Goal: Check status

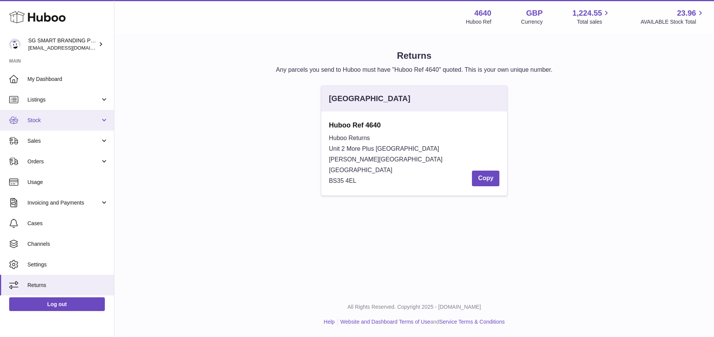
click at [54, 120] on span "Stock" at bounding box center [63, 120] width 73 height 7
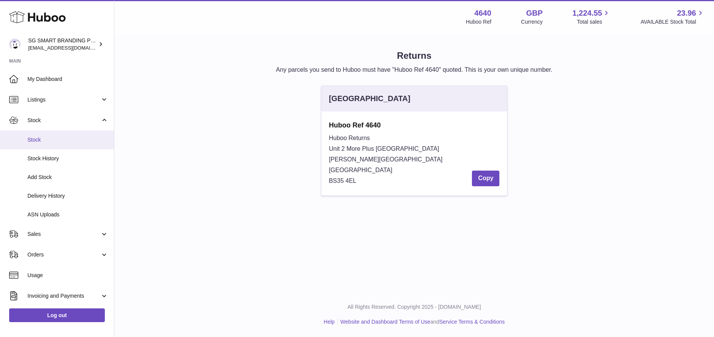
click at [46, 140] on span "Stock" at bounding box center [67, 139] width 81 height 7
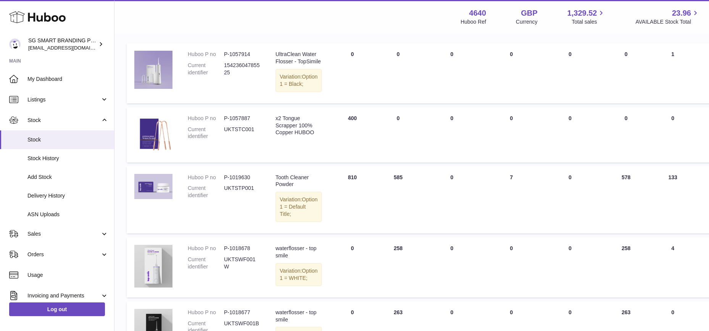
scroll to position [58, 0]
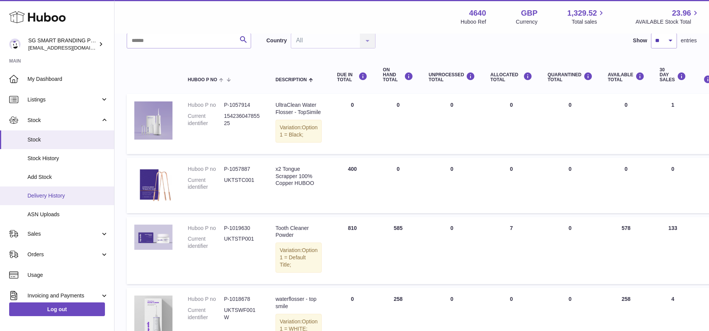
click at [47, 197] on span "Delivery History" at bounding box center [67, 195] width 81 height 7
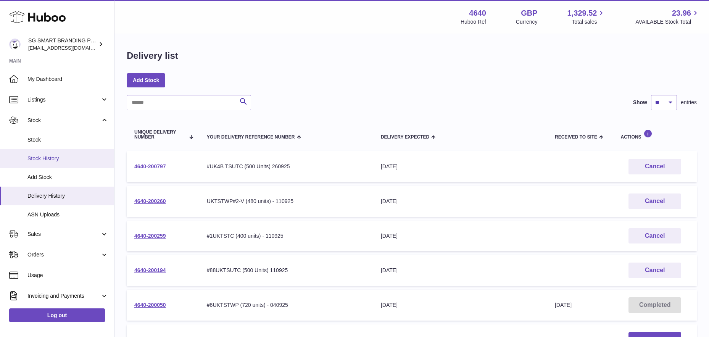
click at [51, 155] on span "Stock History" at bounding box center [67, 158] width 81 height 7
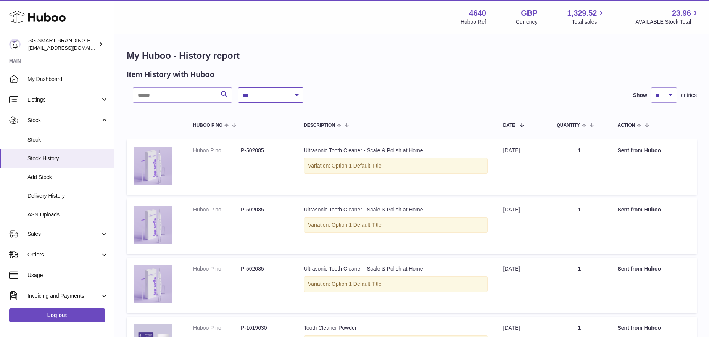
click at [257, 95] on select "**********" at bounding box center [270, 94] width 65 height 15
select select "*"
click at [238, 87] on select "**********" at bounding box center [270, 94] width 65 height 15
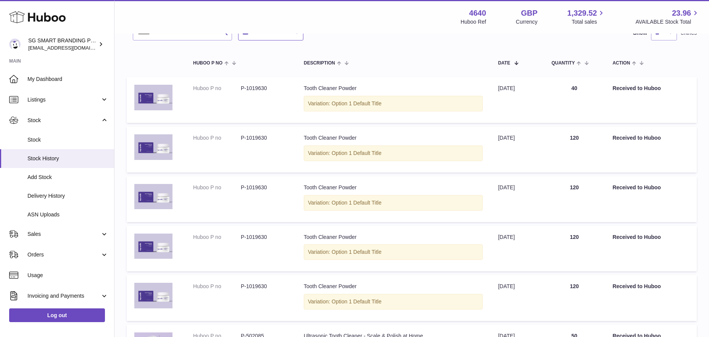
scroll to position [126, 0]
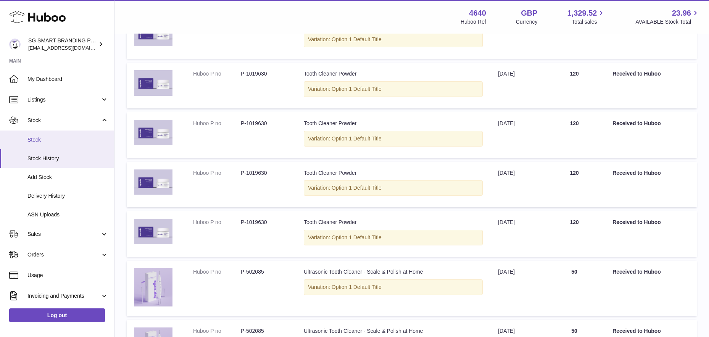
click at [56, 134] on link "Stock" at bounding box center [57, 139] width 114 height 19
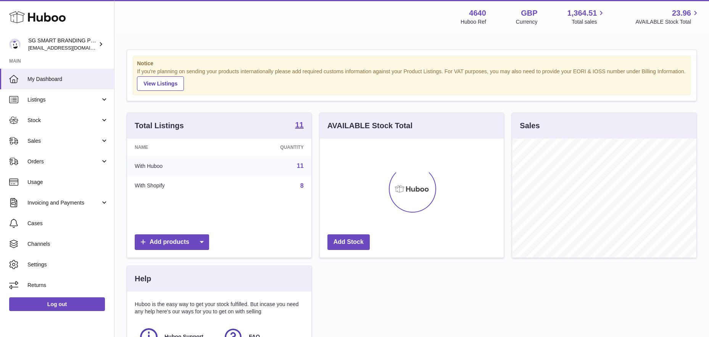
scroll to position [119, 184]
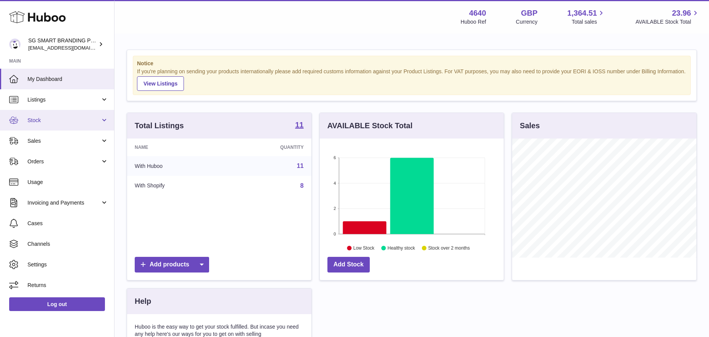
click at [53, 118] on span "Stock" at bounding box center [63, 120] width 73 height 7
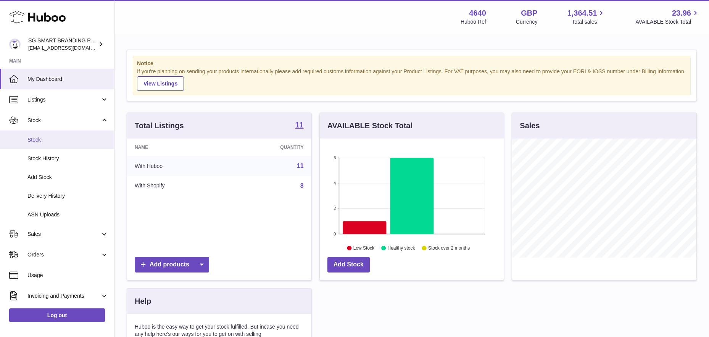
click at [52, 137] on span "Stock" at bounding box center [67, 139] width 81 height 7
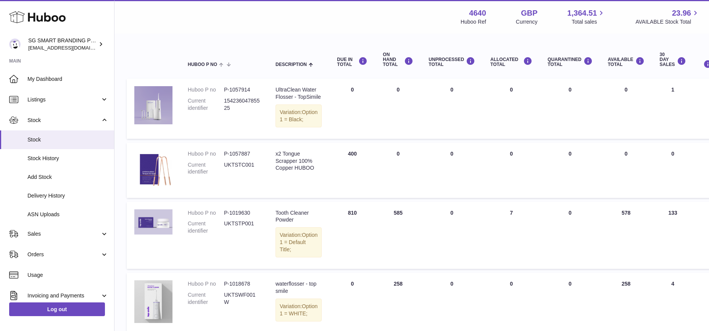
scroll to position [76, 0]
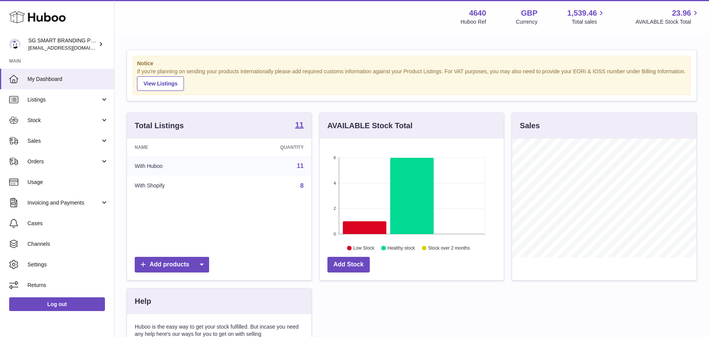
scroll to position [119, 184]
click at [66, 143] on span "Sales" at bounding box center [63, 140] width 73 height 7
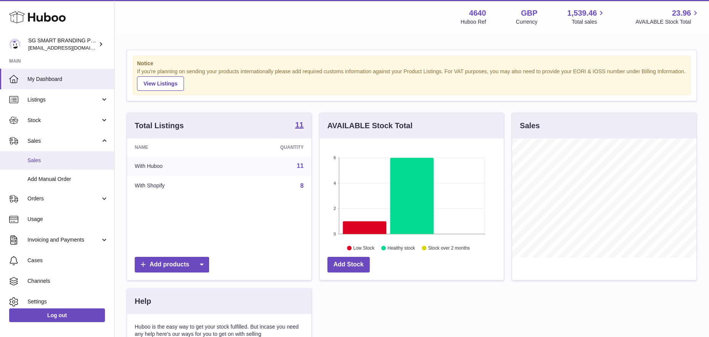
click at [61, 164] on link "Sales" at bounding box center [57, 160] width 114 height 19
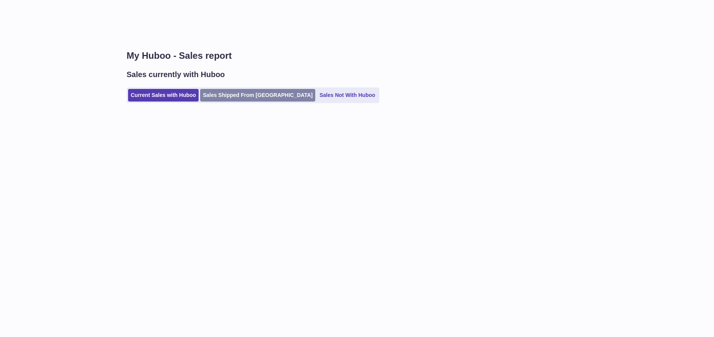
click at [237, 97] on link "Sales Shipped From [GEOGRAPHIC_DATA]" at bounding box center [257, 95] width 115 height 13
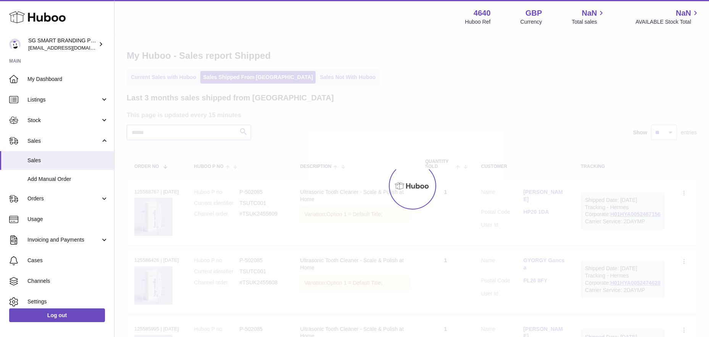
click at [190, 132] on input "text" at bounding box center [189, 132] width 124 height 15
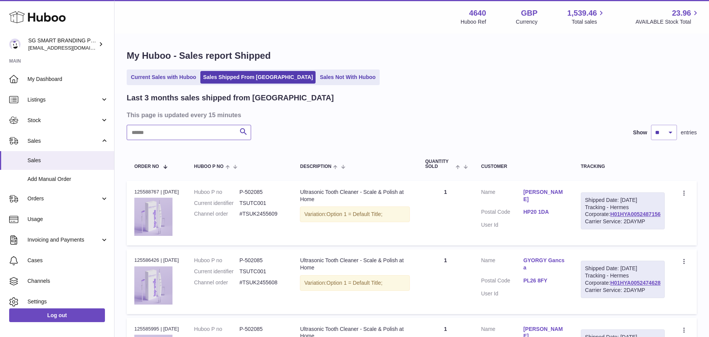
paste input "**********"
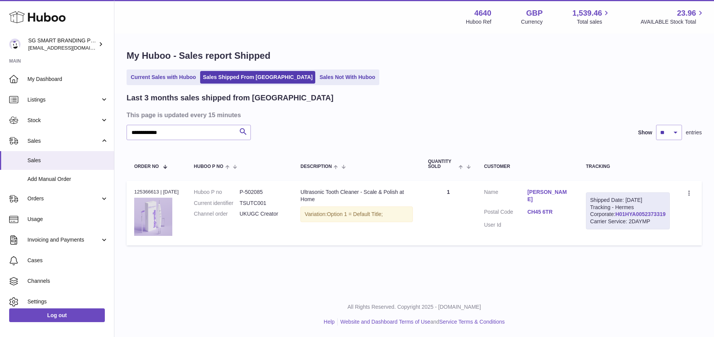
click at [643, 217] on link "H01HYA0052373319" at bounding box center [641, 214] width 50 height 6
click at [174, 128] on input "**********" at bounding box center [189, 132] width 124 height 15
paste input "text"
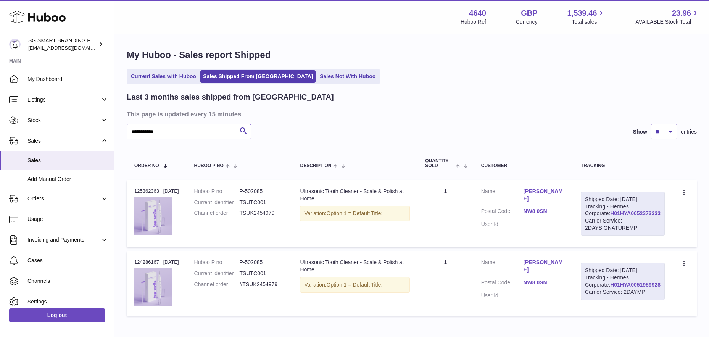
scroll to position [2, 0]
type input "**********"
click at [626, 216] on link "H01HYA0052373333" at bounding box center [635, 212] width 50 height 6
click at [563, 207] on link "NW8 0SN" at bounding box center [544, 210] width 42 height 7
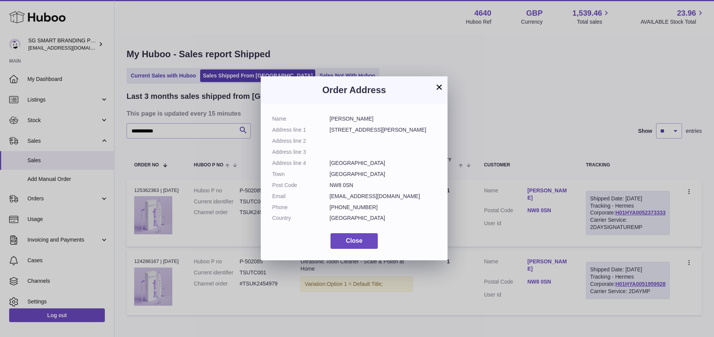
click at [342, 188] on dd "NW8 0SN" at bounding box center [383, 185] width 107 height 7
copy dl "NW8 0SN"
click at [348, 237] on span "Close" at bounding box center [354, 240] width 17 height 6
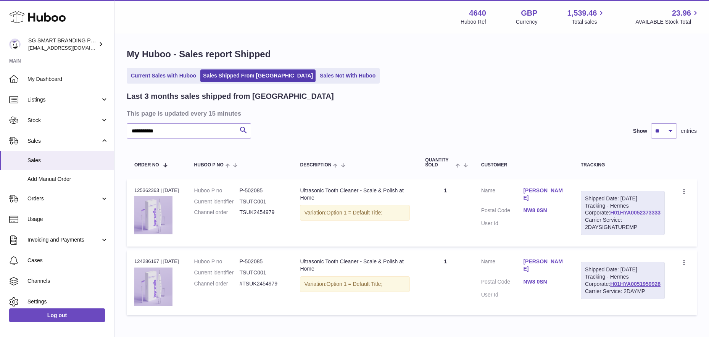
click at [619, 216] on link "H01HYA0052373333" at bounding box center [635, 212] width 50 height 6
